Goal: Task Accomplishment & Management: Manage account settings

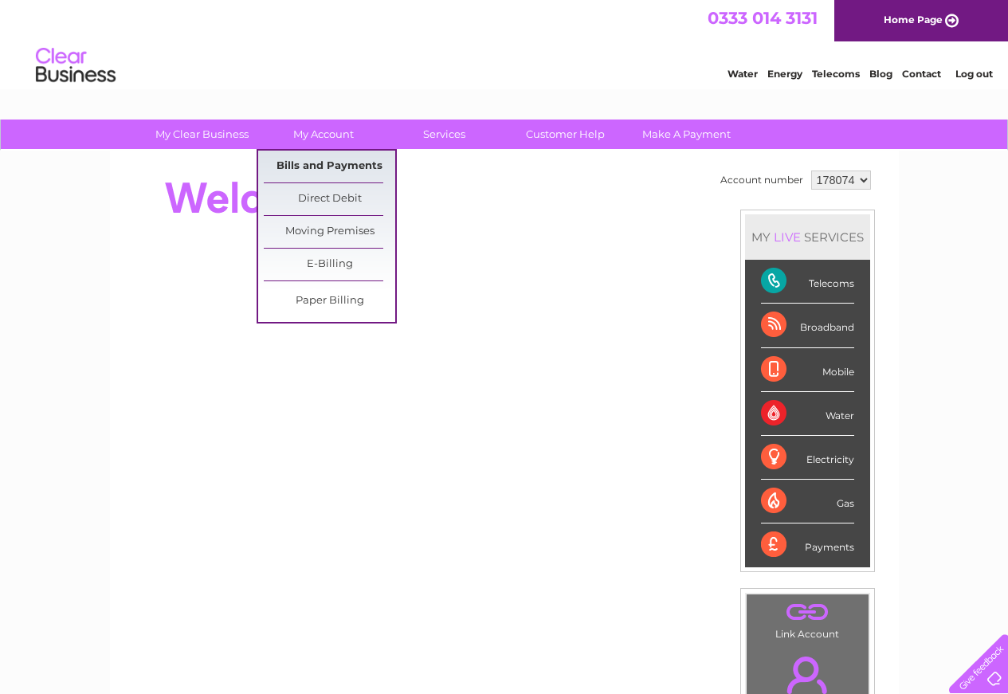
click at [363, 166] on link "Bills and Payments" at bounding box center [330, 167] width 132 height 32
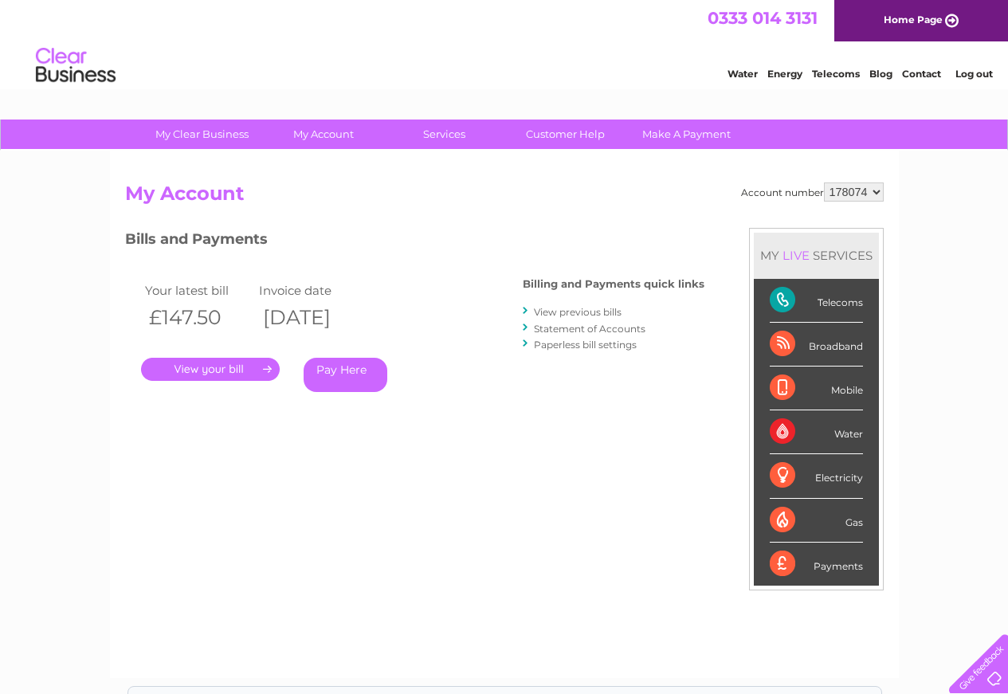
click at [843, 352] on div "Broadband" at bounding box center [816, 345] width 93 height 44
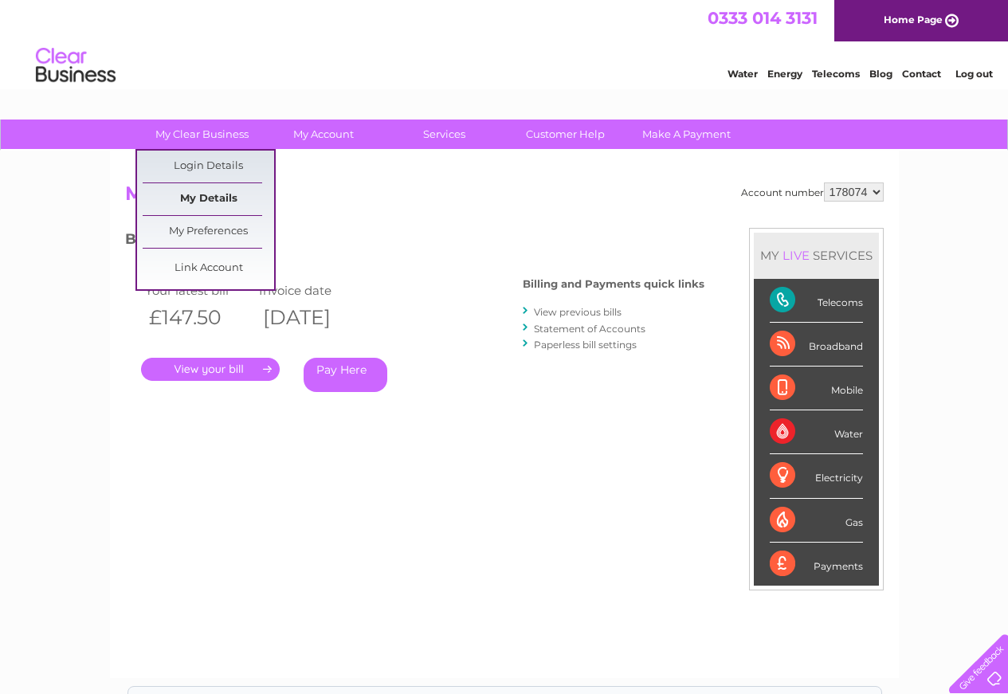
click at [218, 195] on link "My Details" at bounding box center [209, 199] width 132 height 32
